Goal: Find specific page/section: Find specific page/section

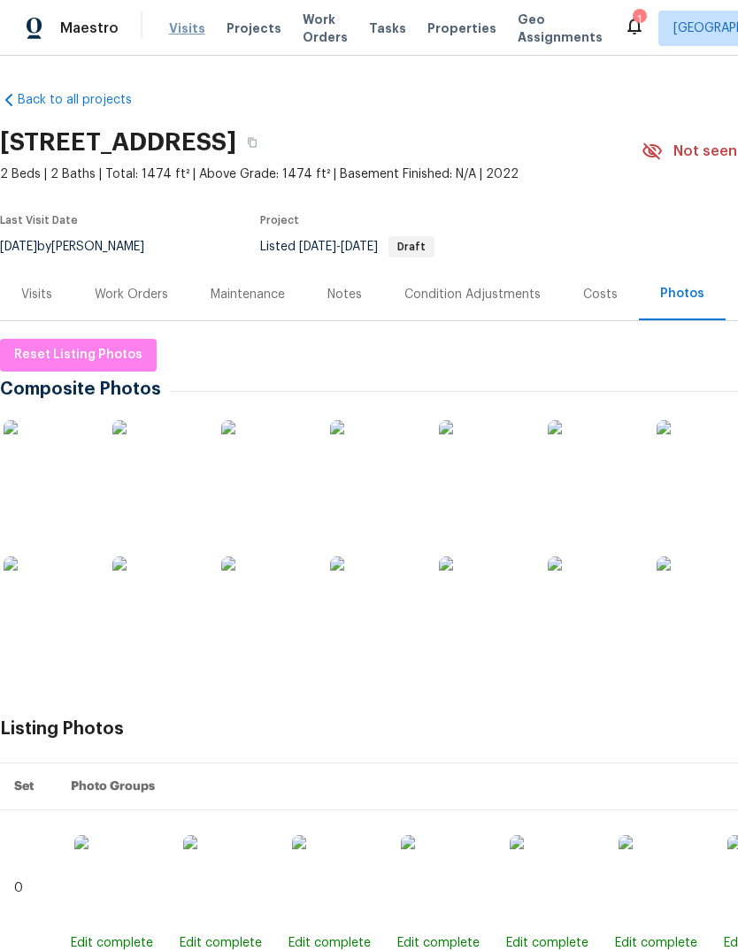
click at [195, 25] on span "Visits" at bounding box center [187, 28] width 36 height 18
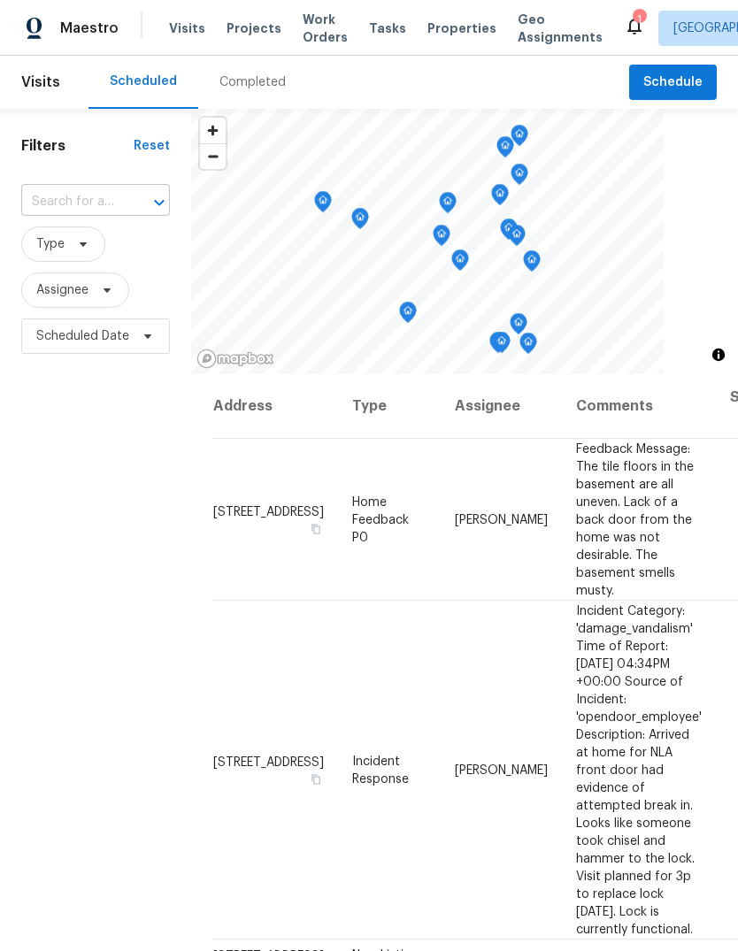
click at [94, 202] on input "text" at bounding box center [70, 201] width 99 height 27
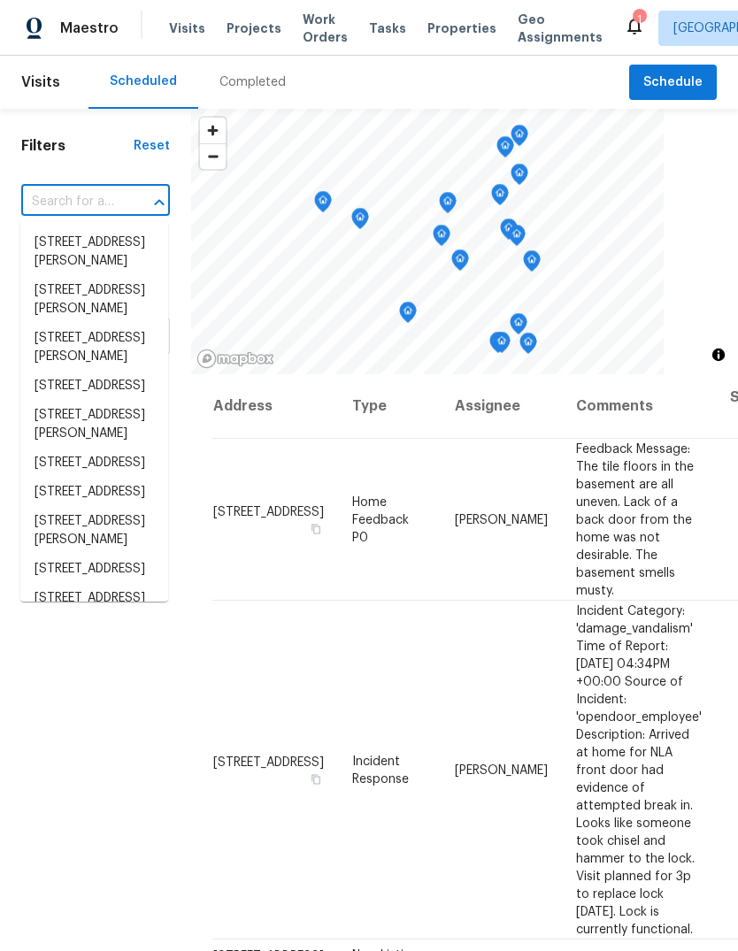
click at [72, 204] on input "text" at bounding box center [70, 201] width 99 height 27
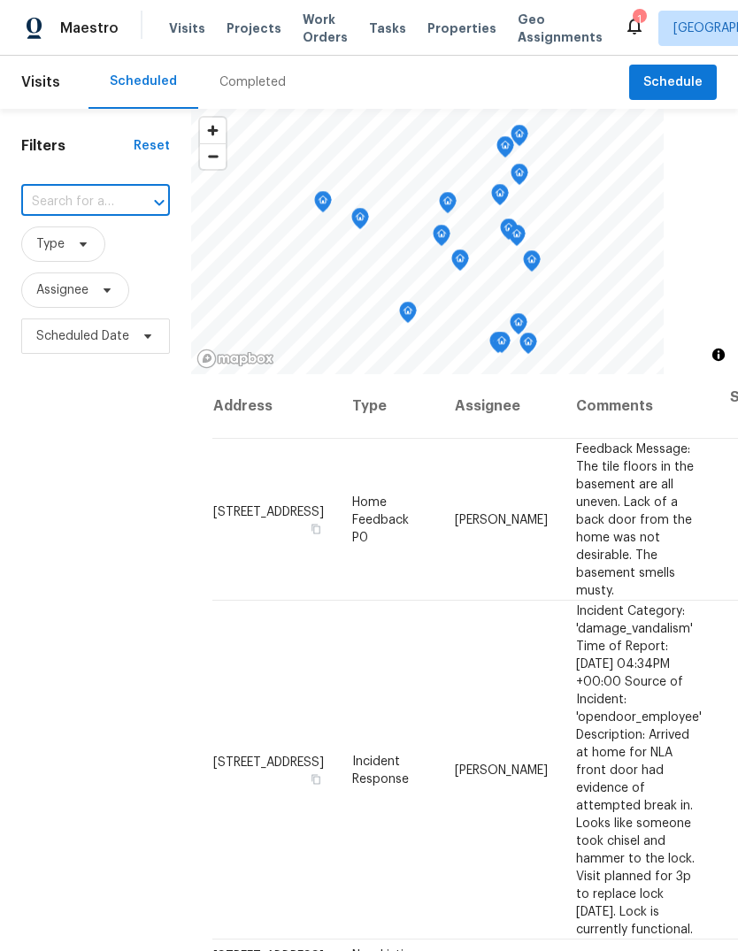
paste input "[STREET_ADDRESS]"
type input "[STREET_ADDRESS]"
click at [94, 256] on li "[STREET_ADDRESS]" at bounding box center [94, 242] width 148 height 29
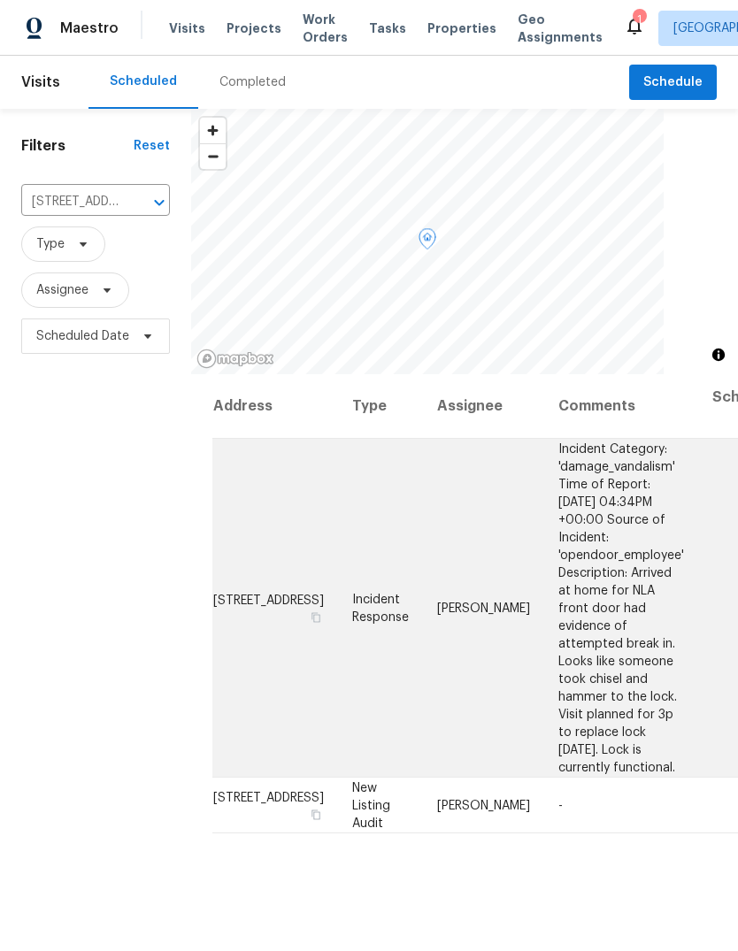
click at [238, 606] on span "[STREET_ADDRESS]" at bounding box center [268, 599] width 111 height 12
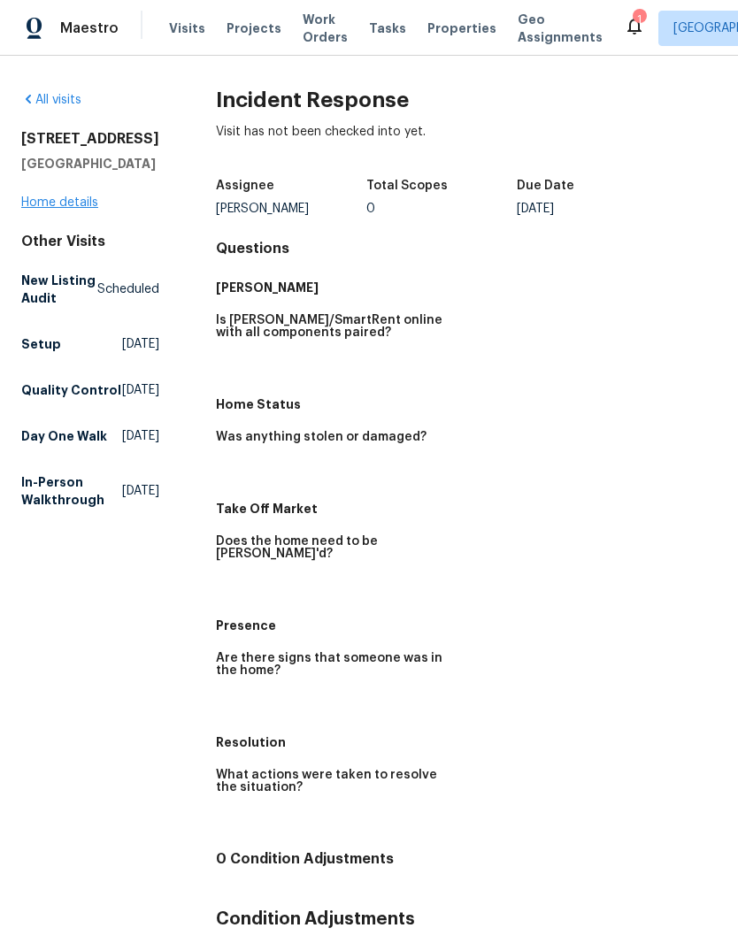
click at [50, 209] on link "Home details" at bounding box center [59, 202] width 77 height 12
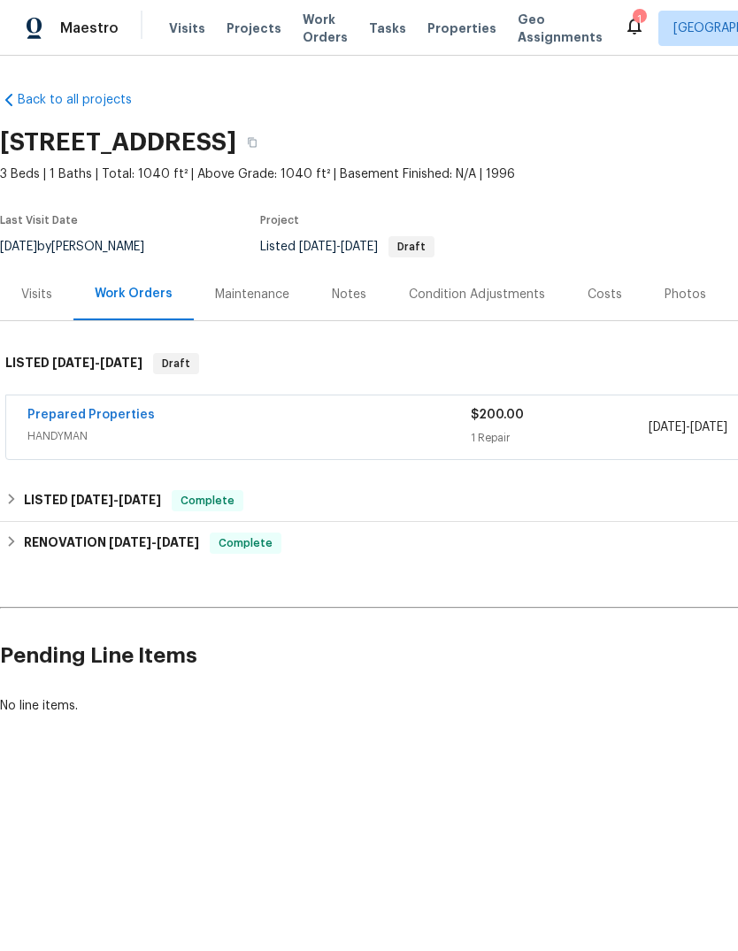
click at [684, 298] on div "Photos" at bounding box center [685, 295] width 42 height 18
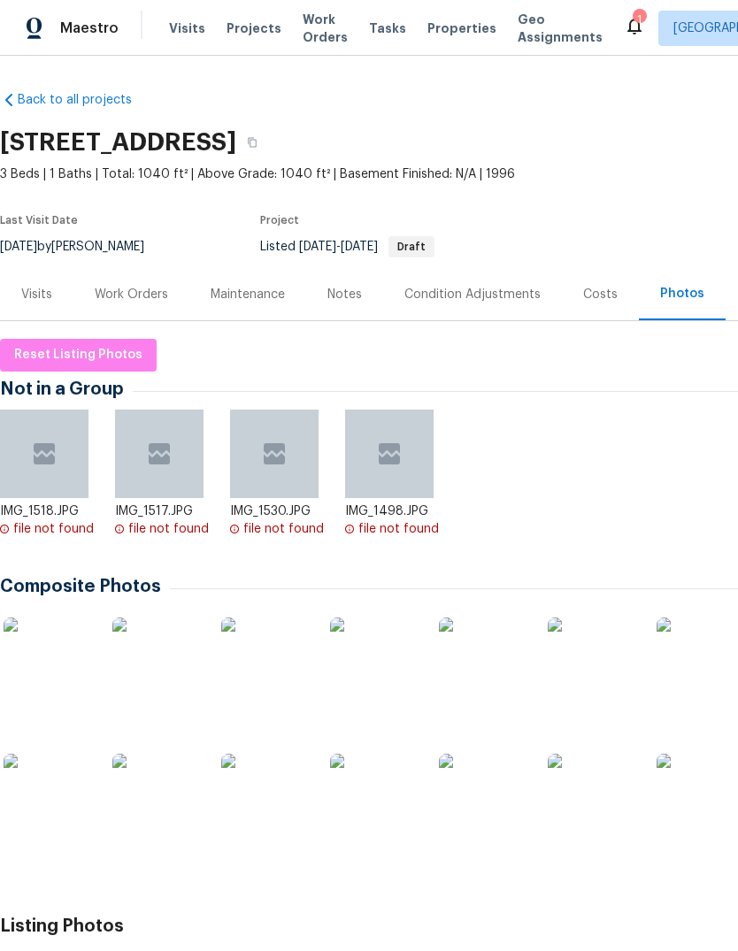
click at [385, 806] on img at bounding box center [374, 797] width 88 height 88
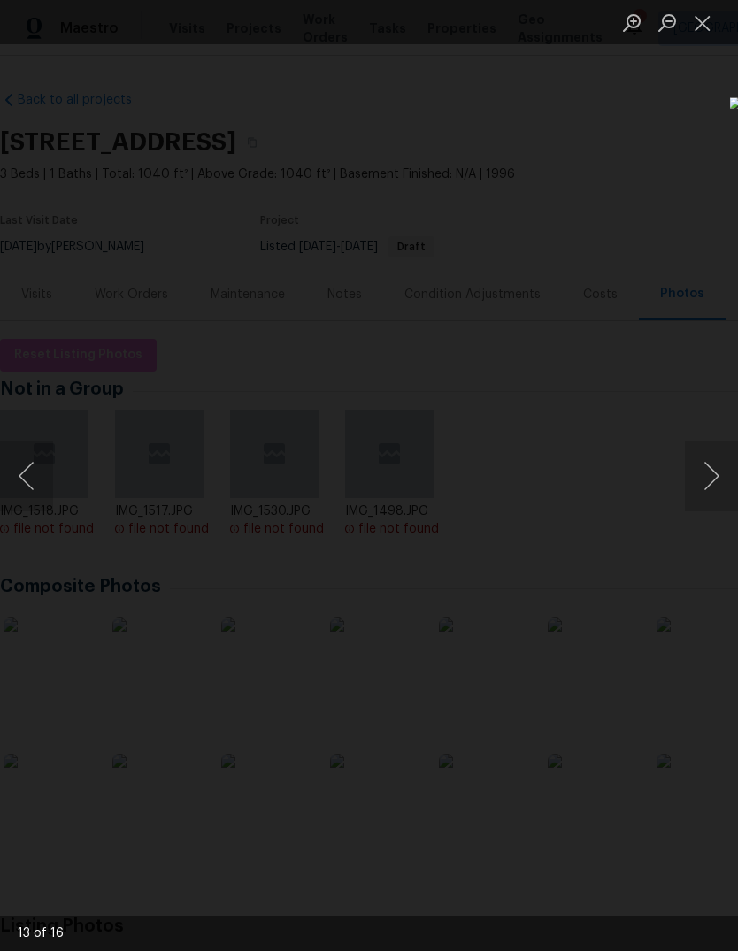
click at [287, 592] on img "Lightbox" at bounding box center [563, 89] width 2663 height 3432
